Goal: Information Seeking & Learning: Learn about a topic

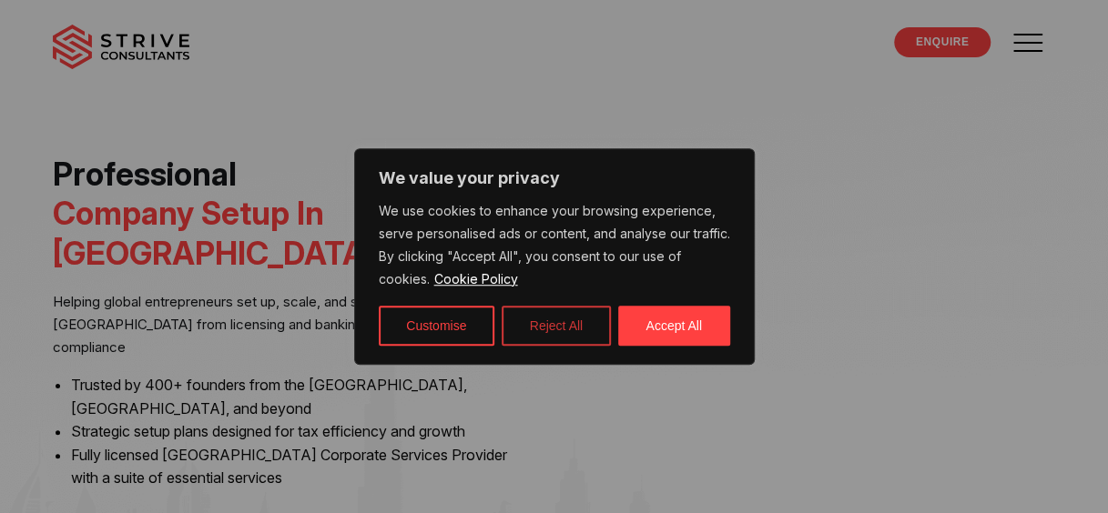
click at [557, 326] on button "Reject All" at bounding box center [556, 326] width 109 height 40
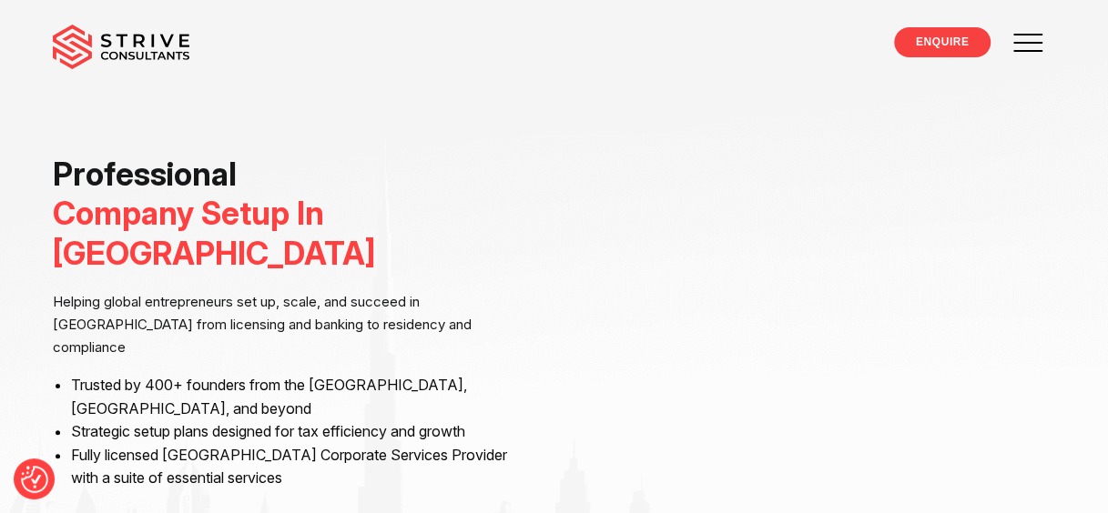
click at [1037, 39] on span at bounding box center [1029, 42] width 52 height 52
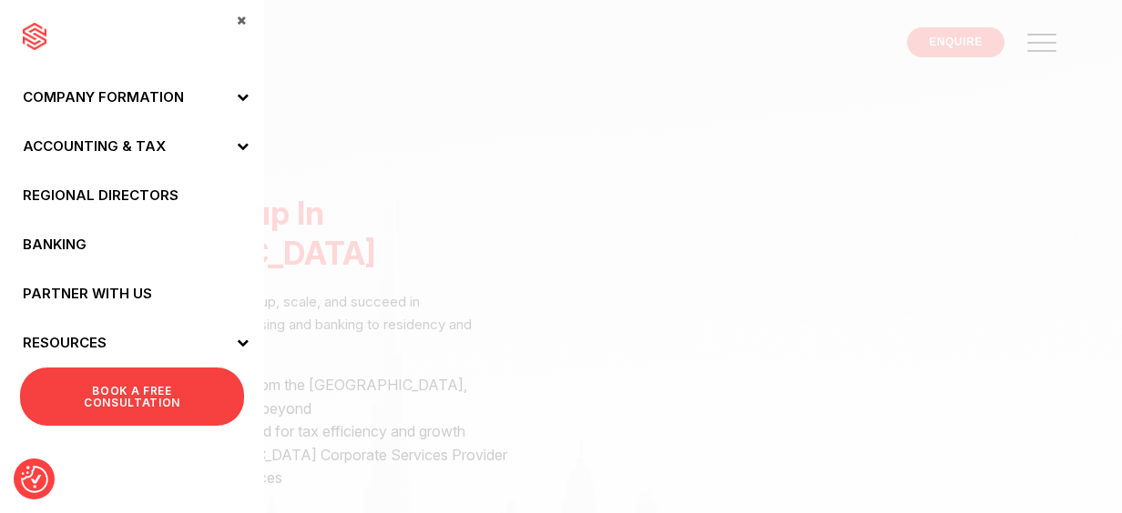
click at [122, 190] on link "Regional Directors" at bounding box center [132, 195] width 264 height 49
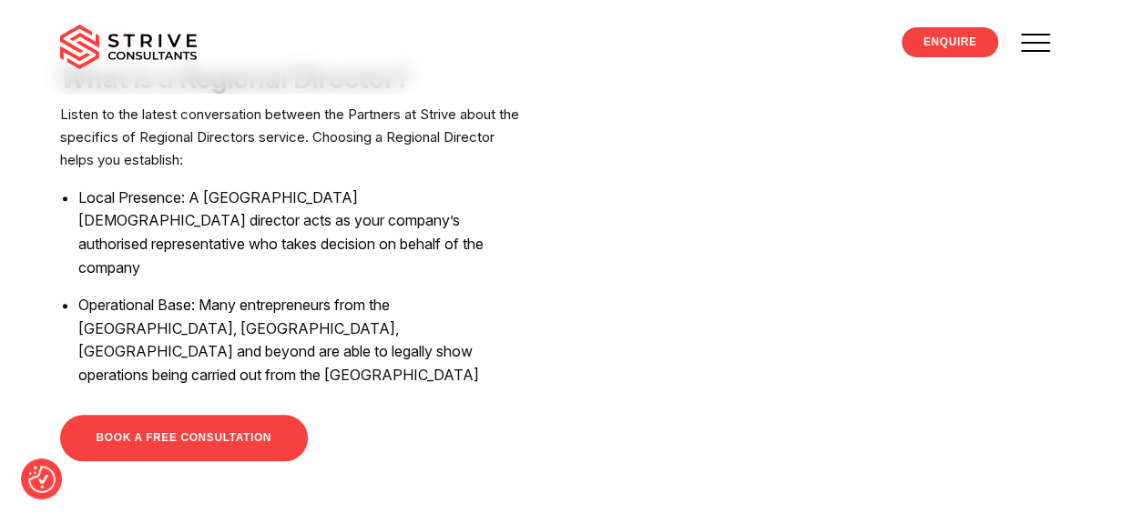
scroll to position [819, 0]
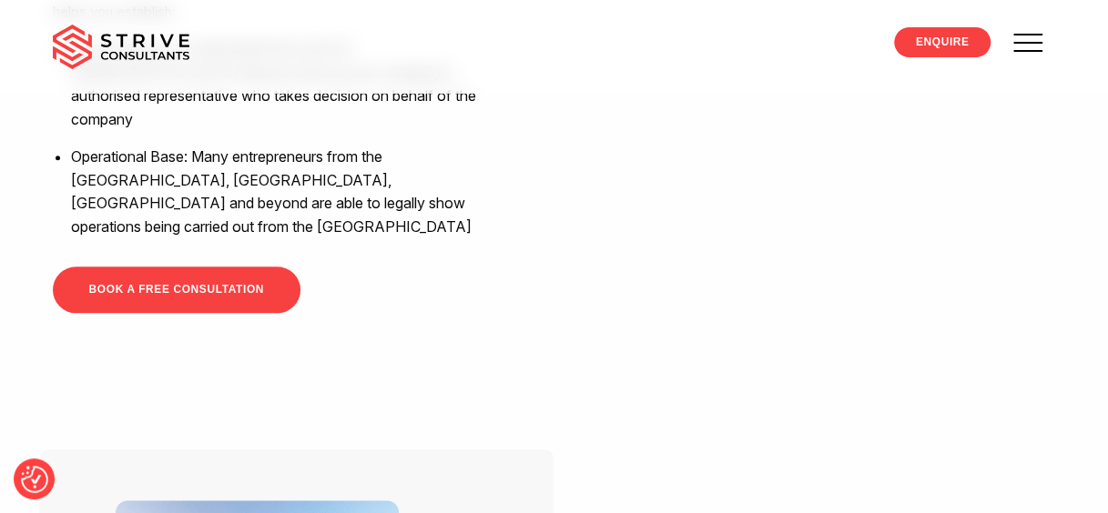
click at [1038, 43] on span at bounding box center [1027, 43] width 29 height 2
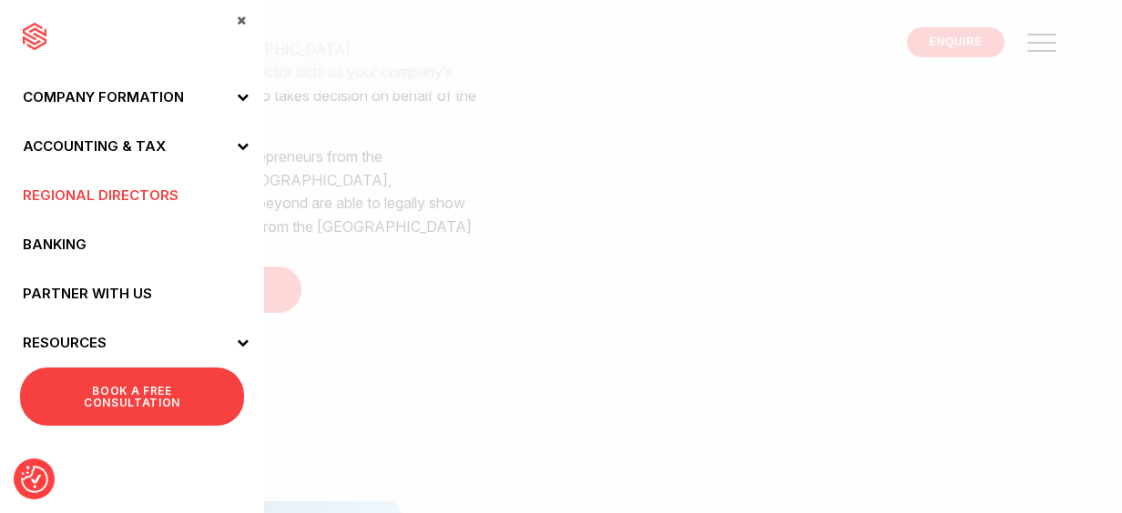
click at [73, 242] on link "Banking" at bounding box center [132, 244] width 264 height 49
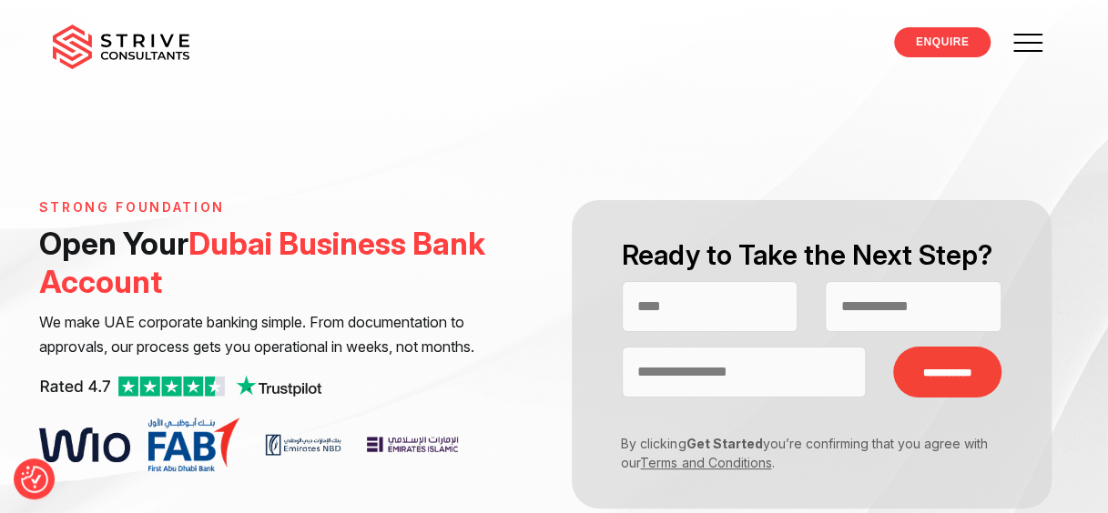
click at [1024, 42] on span at bounding box center [1027, 43] width 29 height 2
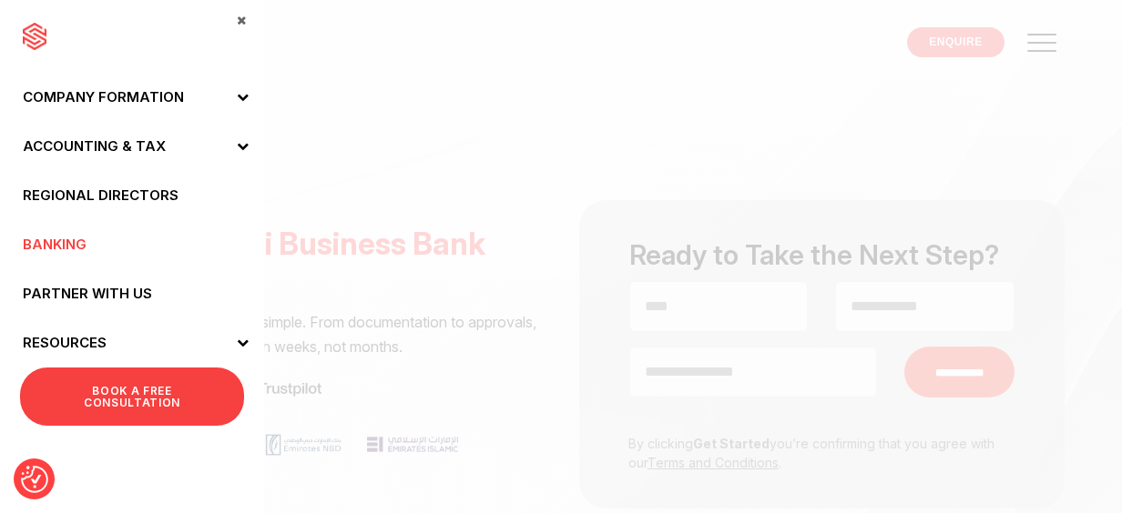
click at [108, 144] on link "Accounting & Tax" at bounding box center [132, 146] width 264 height 49
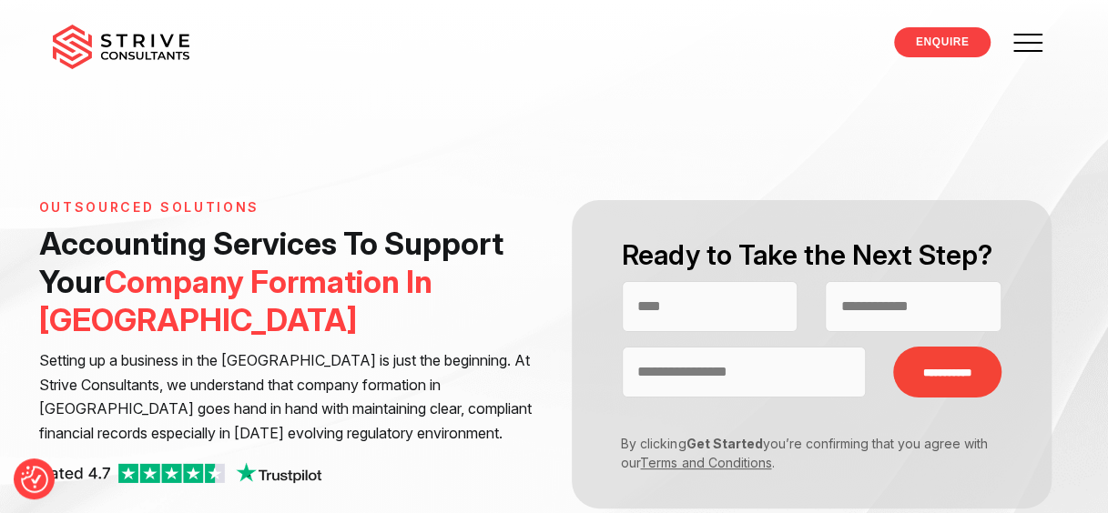
drag, startPoint x: 1041, startPoint y: 44, endPoint x: 542, endPoint y: 154, distance: 511.8
click at [1041, 44] on span at bounding box center [1029, 42] width 52 height 52
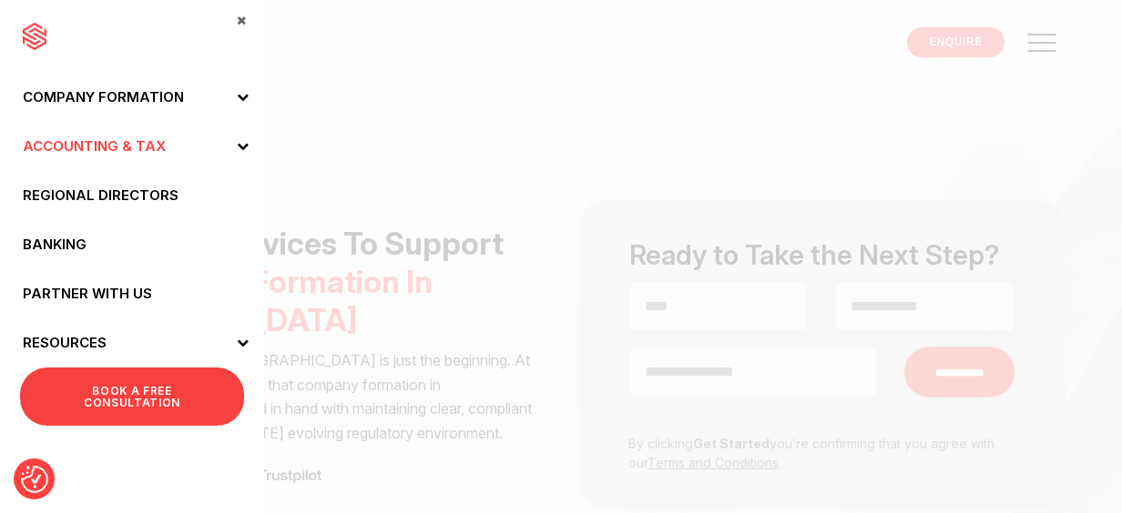
click at [246, 145] on icon at bounding box center [243, 146] width 12 height 12
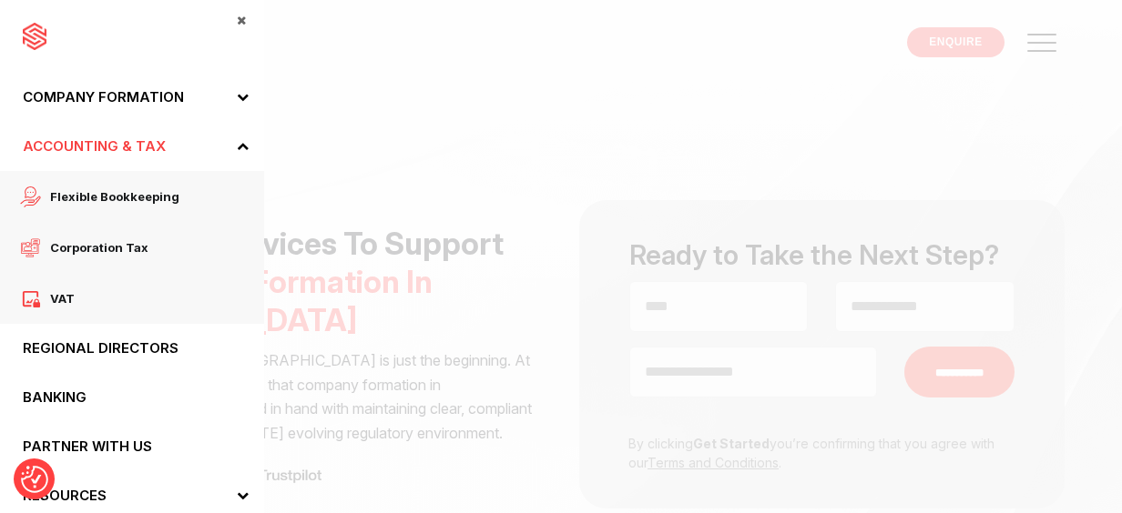
click at [237, 91] on icon at bounding box center [243, 97] width 12 height 12
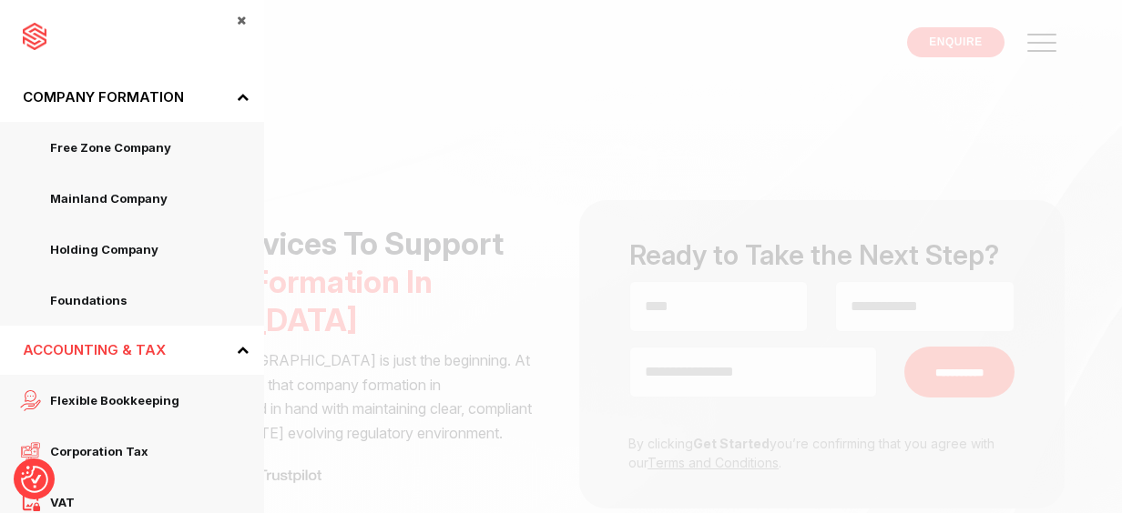
scroll to position [66, 0]
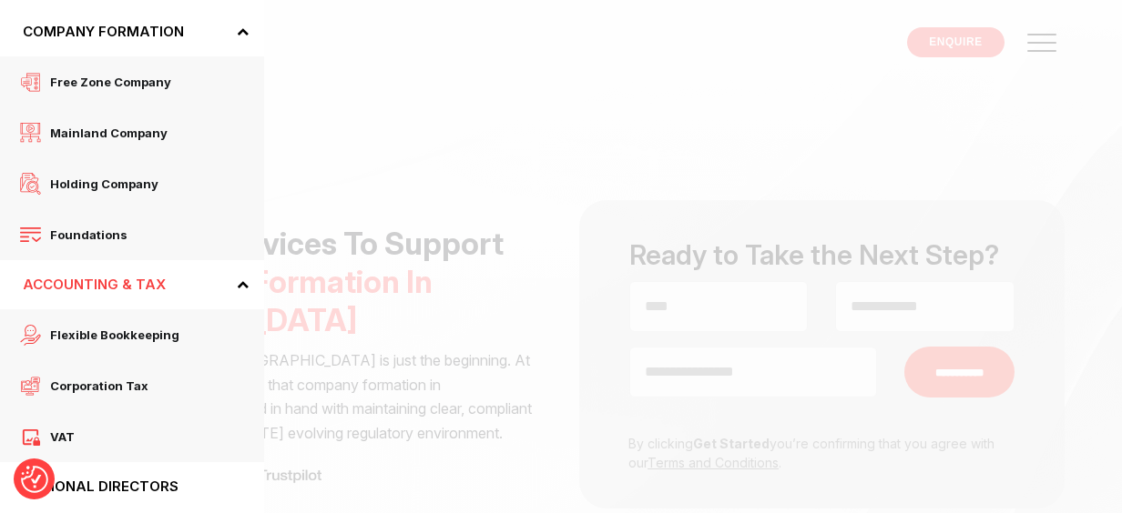
click at [107, 229] on span "Foundations" at bounding box center [84, 235] width 86 height 24
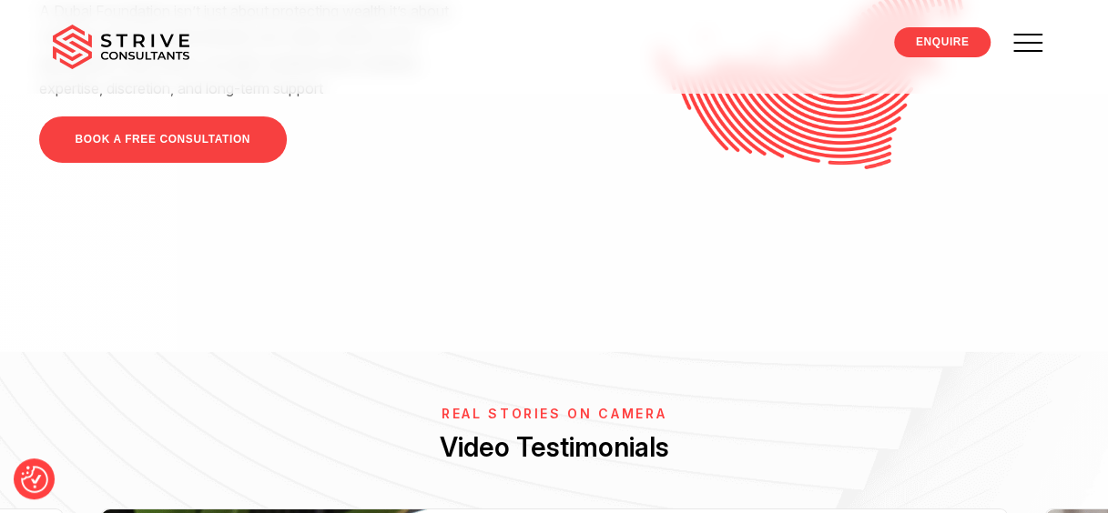
scroll to position [3095, 0]
